Goal: Task Accomplishment & Management: Manage account settings

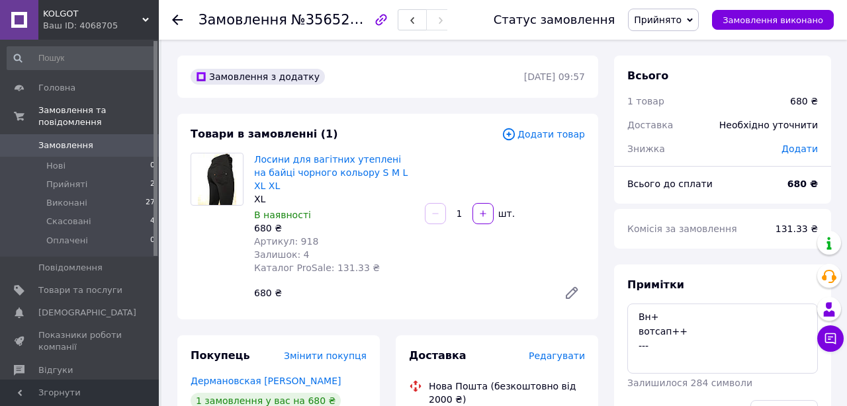
scroll to position [301, 0]
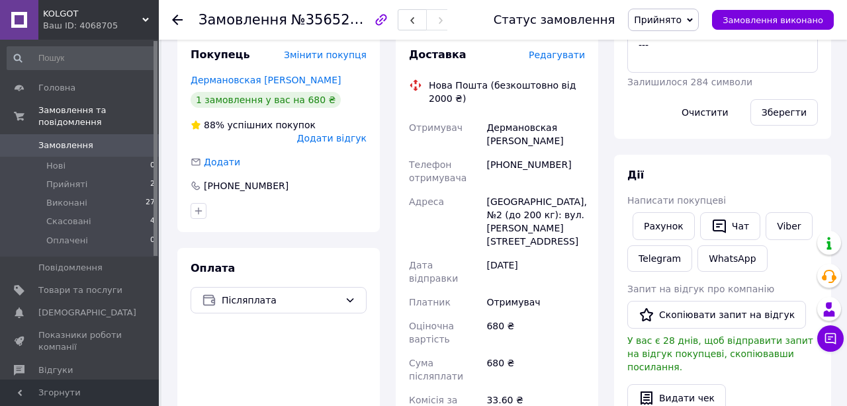
click at [650, 26] on span "Прийнято" at bounding box center [663, 20] width 71 height 22
click at [646, 68] on li "Скасовано" at bounding box center [662, 66] width 69 height 20
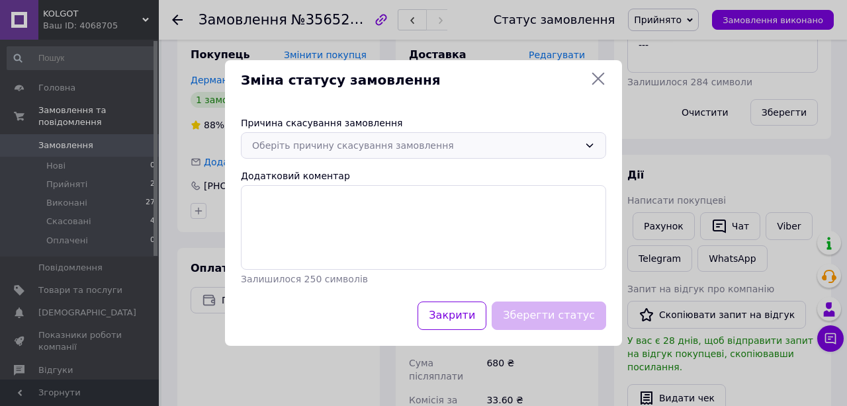
click at [299, 143] on div "Оберіть причину скасування замовлення" at bounding box center [415, 145] width 327 height 15
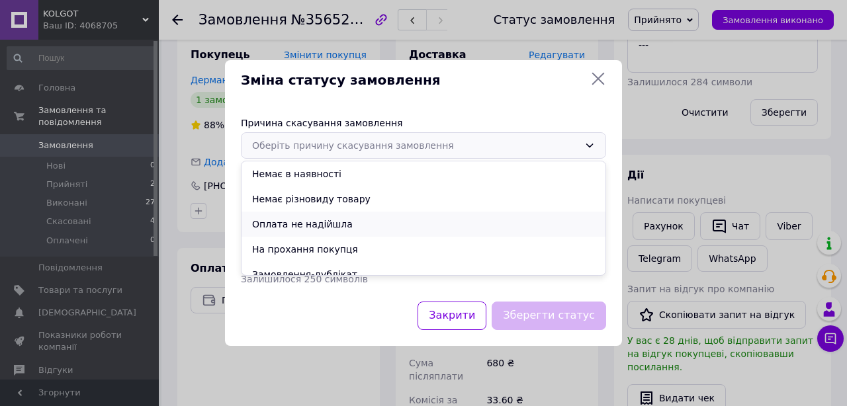
click at [284, 226] on li "Оплата не надійшла" at bounding box center [423, 224] width 364 height 25
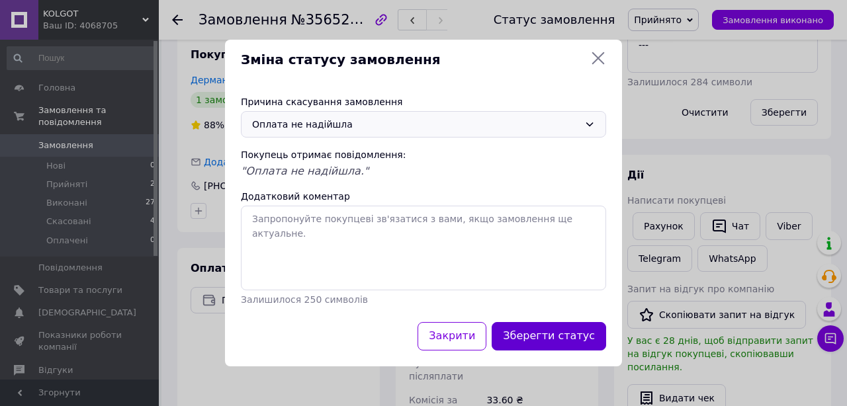
click at [542, 337] on button "Зберегти статус" at bounding box center [549, 336] width 114 height 28
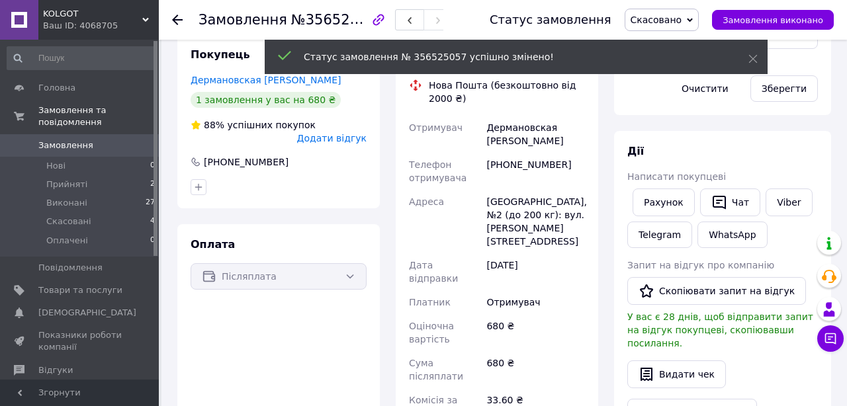
click at [177, 21] on icon at bounding box center [177, 20] width 11 height 11
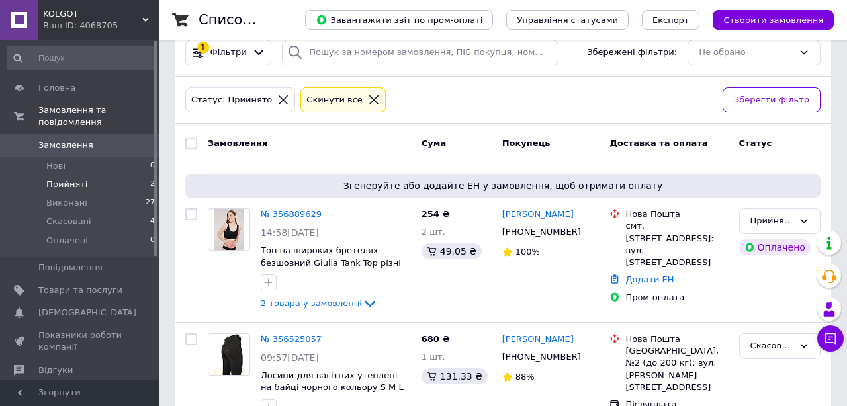
scroll to position [62, 0]
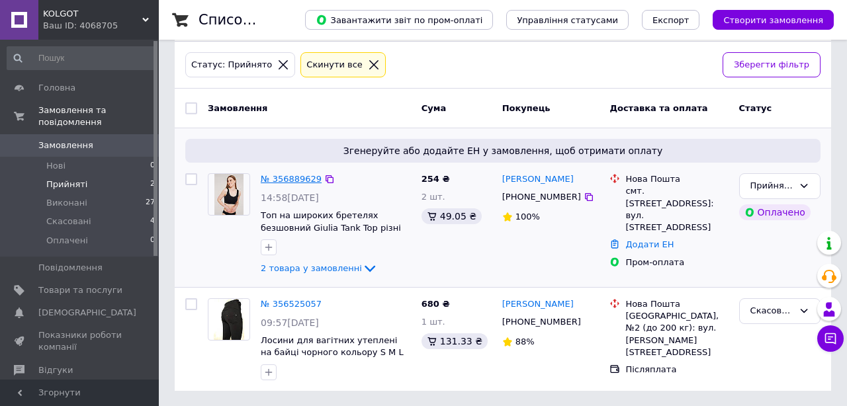
click at [298, 176] on link "№ 356889629" at bounding box center [291, 179] width 61 height 10
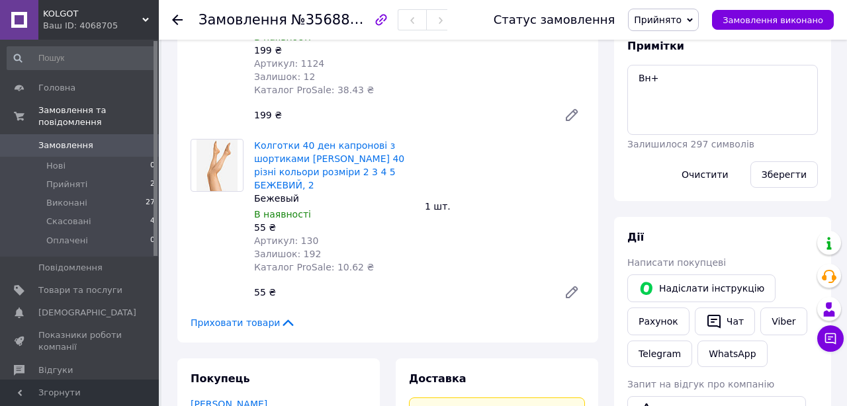
scroll to position [247, 0]
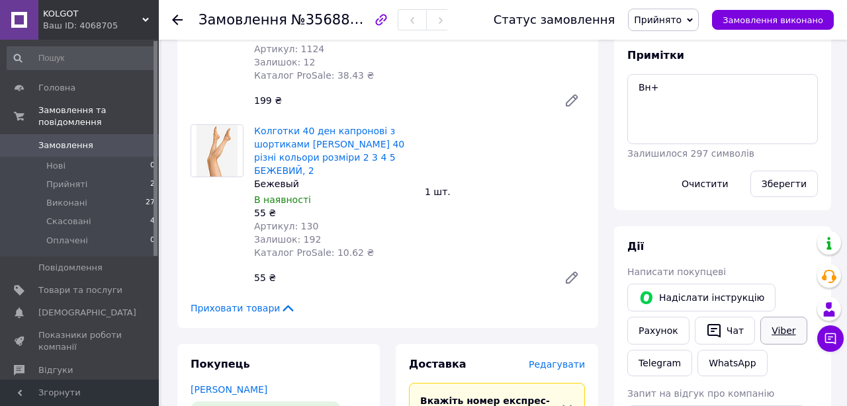
click at [789, 337] on link "Viber" at bounding box center [783, 331] width 46 height 28
click at [664, 26] on span "Прийнято" at bounding box center [663, 20] width 71 height 22
click at [666, 87] on li "Оплачено" at bounding box center [662, 86] width 69 height 20
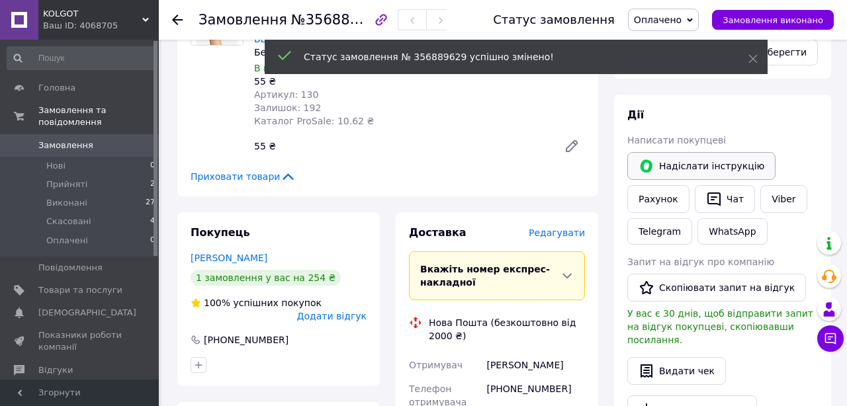
scroll to position [379, 0]
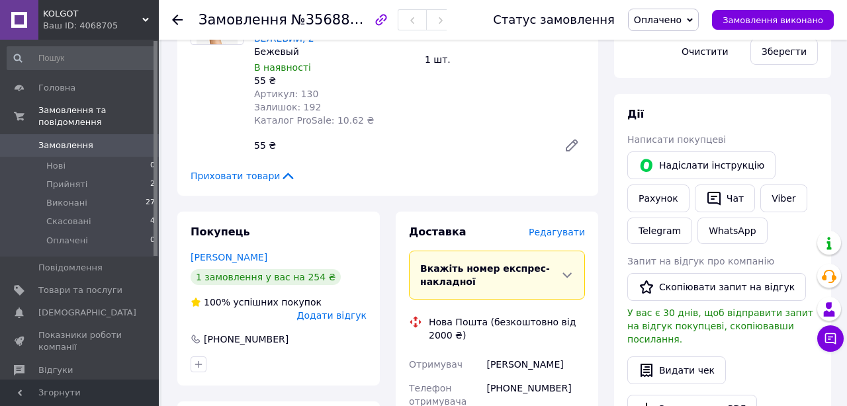
click at [563, 228] on span "Редагувати" at bounding box center [557, 232] width 56 height 11
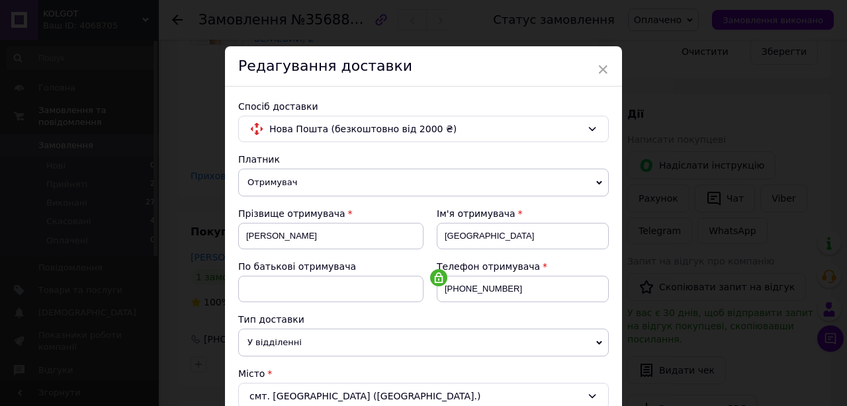
click at [526, 207] on div "Ім'я отримувача" at bounding box center [523, 213] width 172 height 13
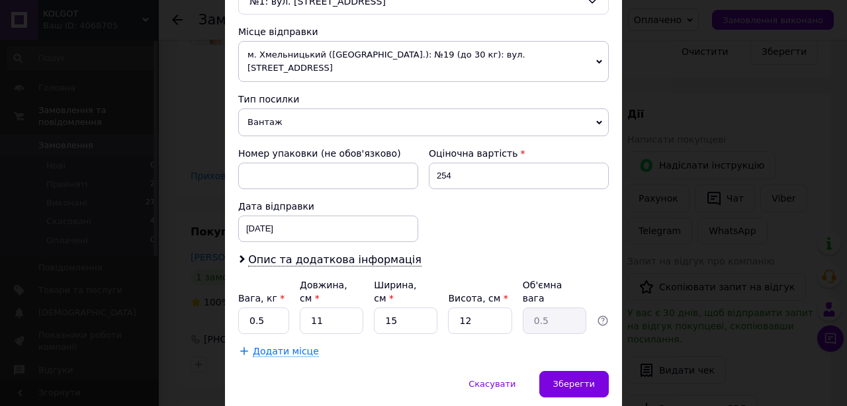
scroll to position [499, 0]
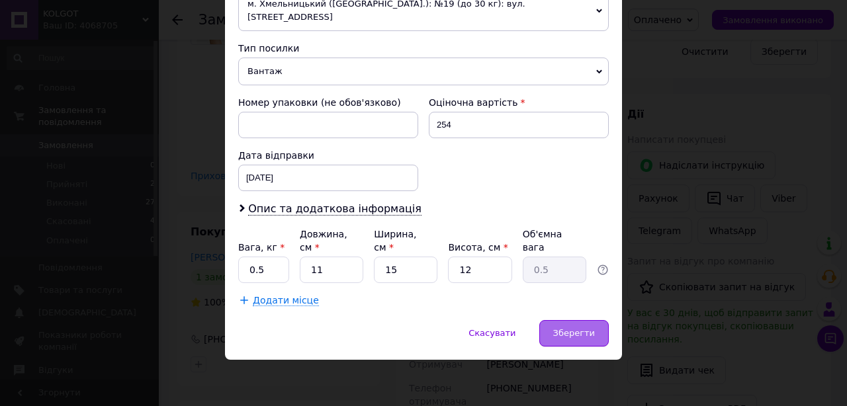
click at [574, 335] on span "Зберегти" at bounding box center [574, 333] width 42 height 10
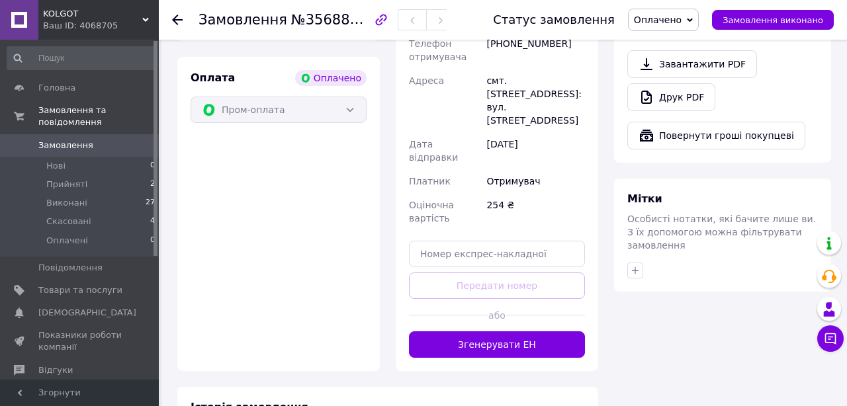
scroll to position [749, 0]
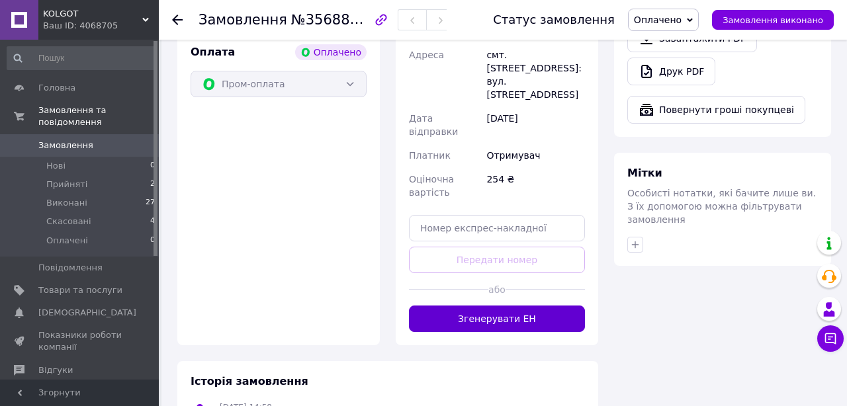
click at [521, 306] on button "Згенерувати ЕН" at bounding box center [497, 319] width 176 height 26
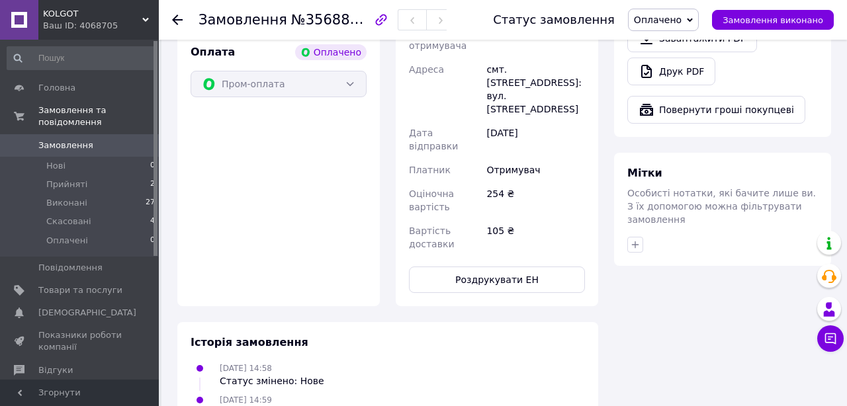
click at [177, 19] on icon at bounding box center [177, 20] width 11 height 11
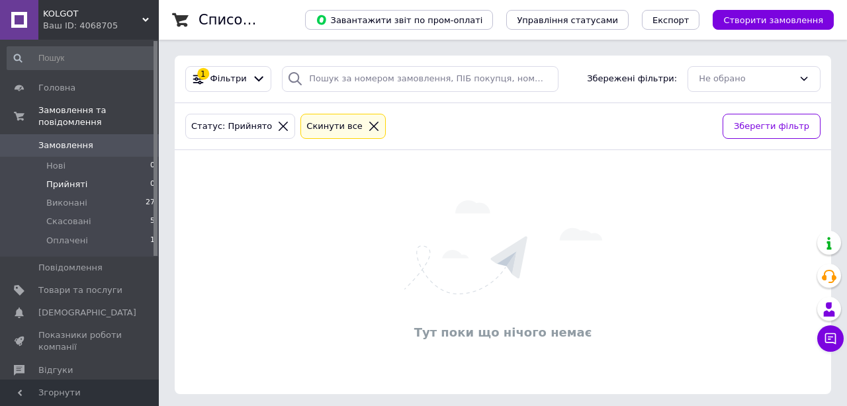
click at [84, 175] on li "Прийняті 0" at bounding box center [81, 184] width 163 height 19
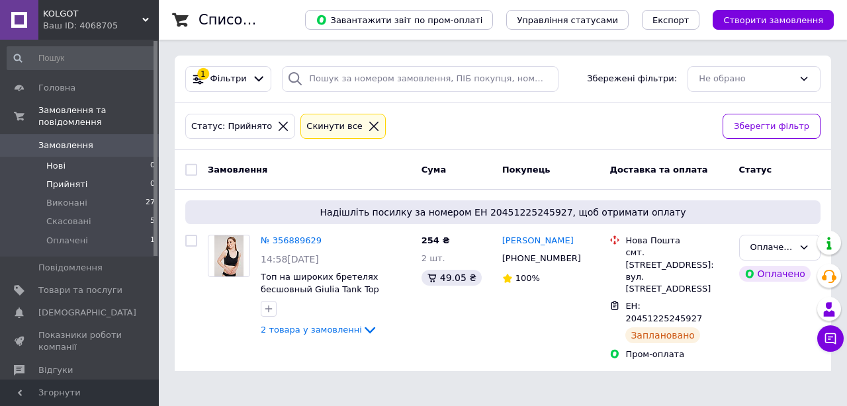
click at [71, 165] on li "Нові 0" at bounding box center [81, 166] width 163 height 19
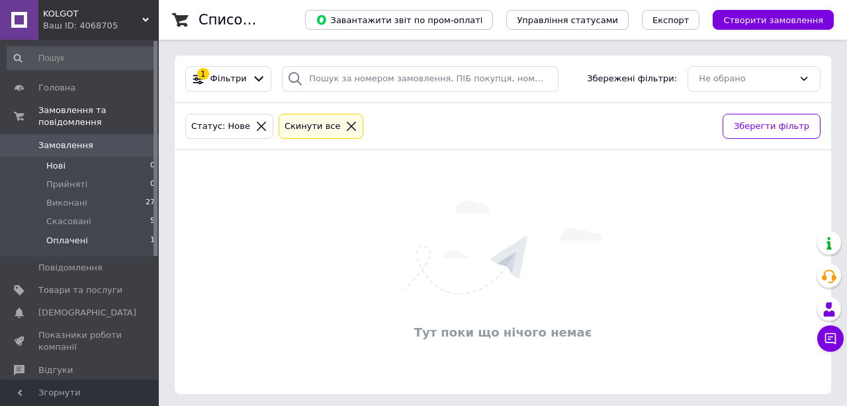
click at [64, 232] on li "Оплачені 1" at bounding box center [81, 244] width 163 height 25
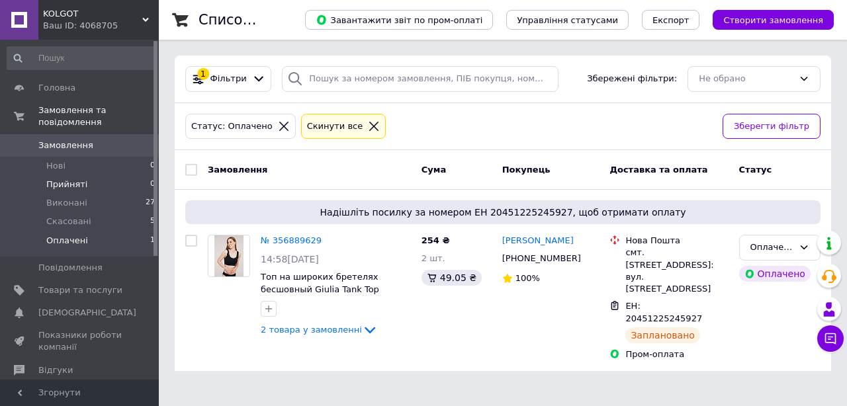
click at [73, 180] on span "Прийняті" at bounding box center [66, 185] width 41 height 12
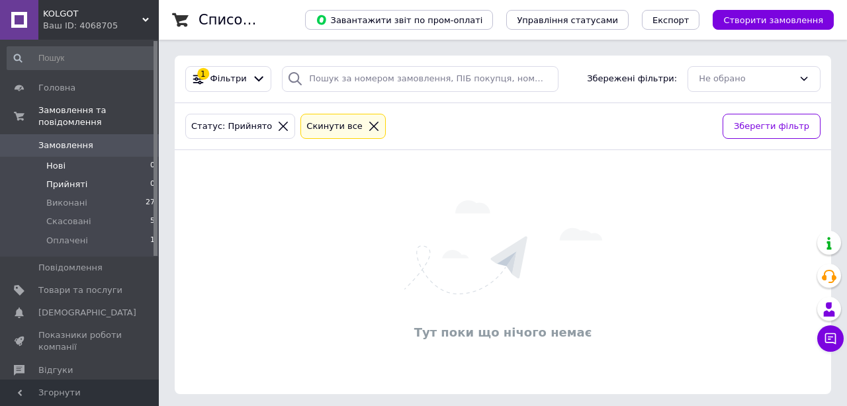
click at [57, 163] on span "Нові" at bounding box center [55, 166] width 19 height 12
